Goal: Task Accomplishment & Management: Use online tool/utility

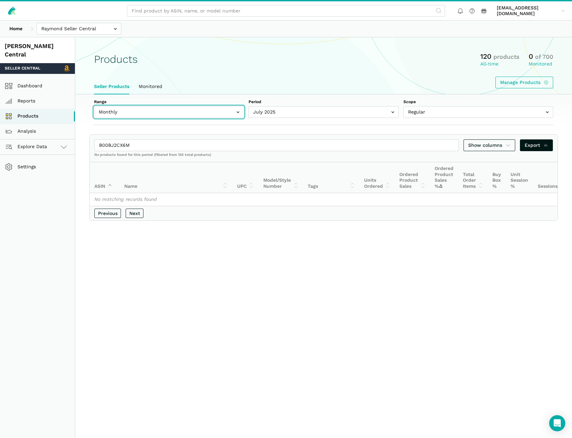
click at [128, 112] on input "text" at bounding box center [169, 112] width 150 height 12
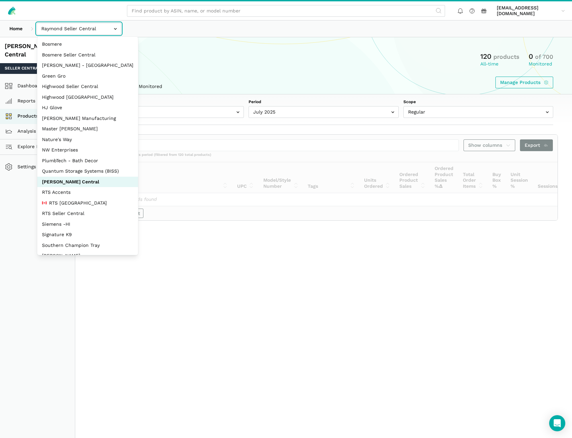
click at [67, 33] on input "text" at bounding box center [79, 29] width 85 height 12
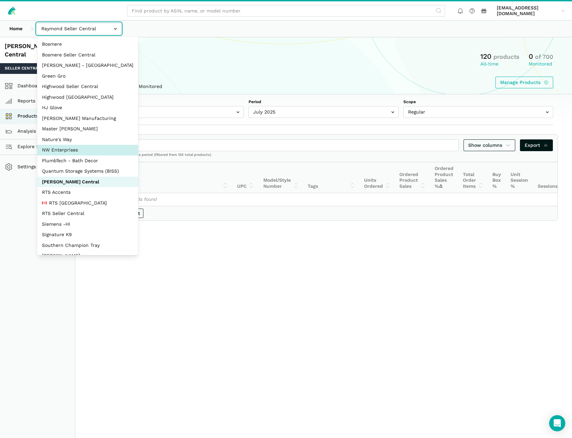
select select "8KcbEGzBHiJ2C1zNfhAn1h3U"
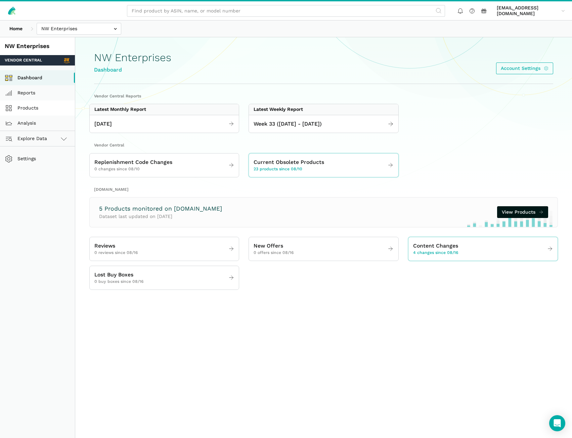
click at [27, 109] on link "Products" at bounding box center [37, 107] width 75 height 15
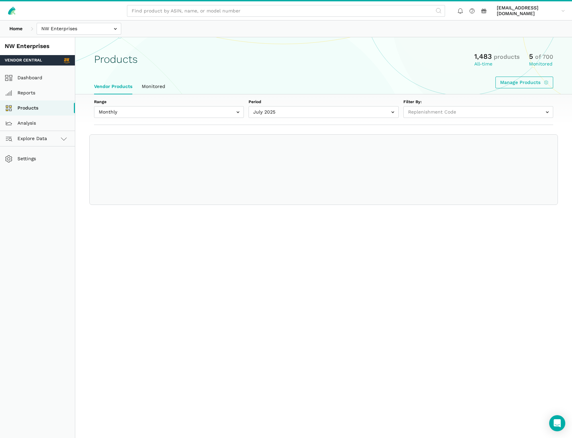
select select
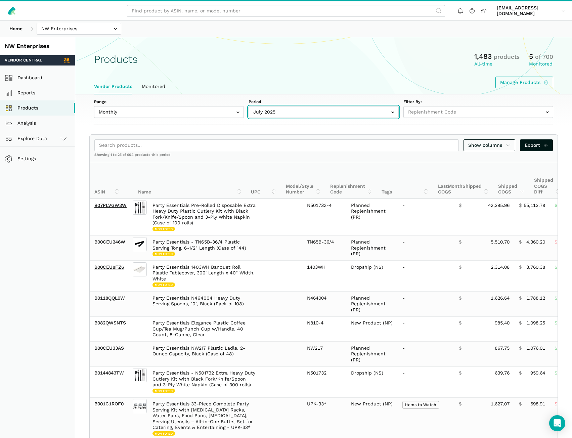
click at [277, 113] on input "text" at bounding box center [323, 112] width 150 height 12
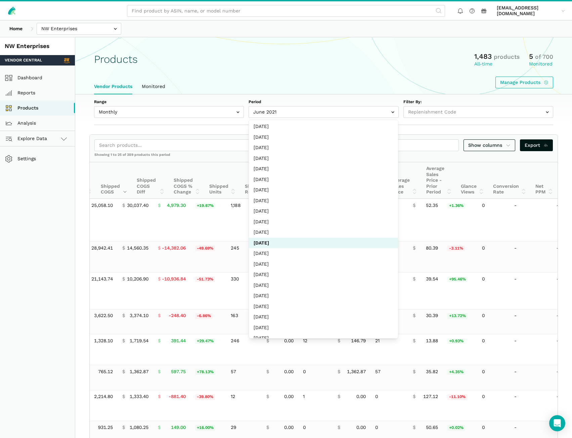
click at [284, 107] on input "text" at bounding box center [323, 112] width 150 height 12
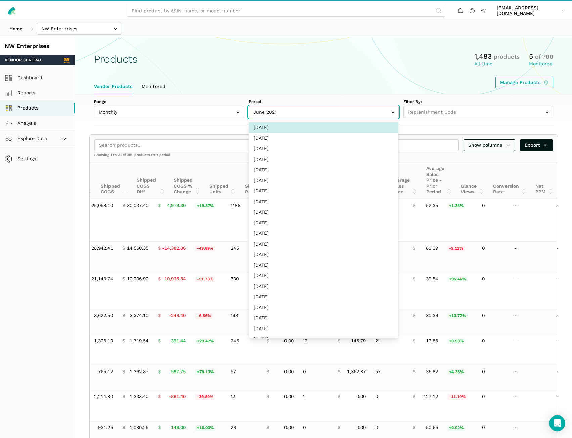
select select "Monthly|2025-07-01"
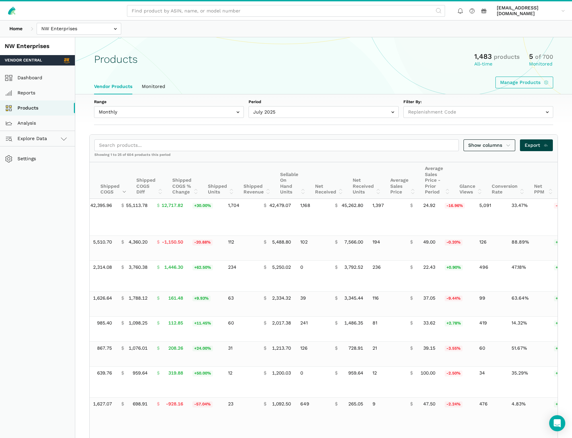
click at [541, 143] on span "Export" at bounding box center [537, 145] width 24 height 7
